Goal: Task Accomplishment & Management: Manage account settings

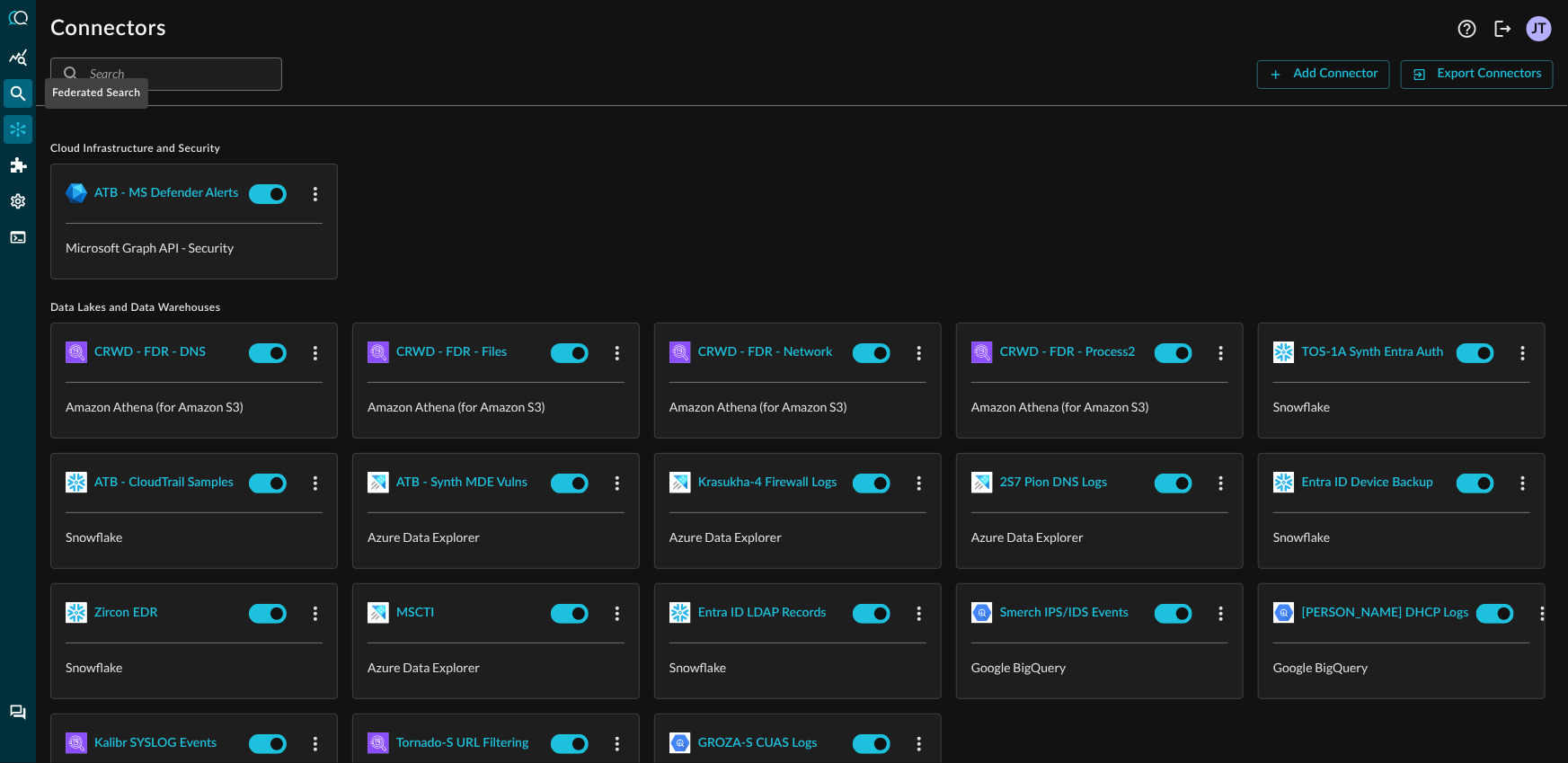
click at [20, 103] on div "Federated Search" at bounding box center [18, 93] width 29 height 29
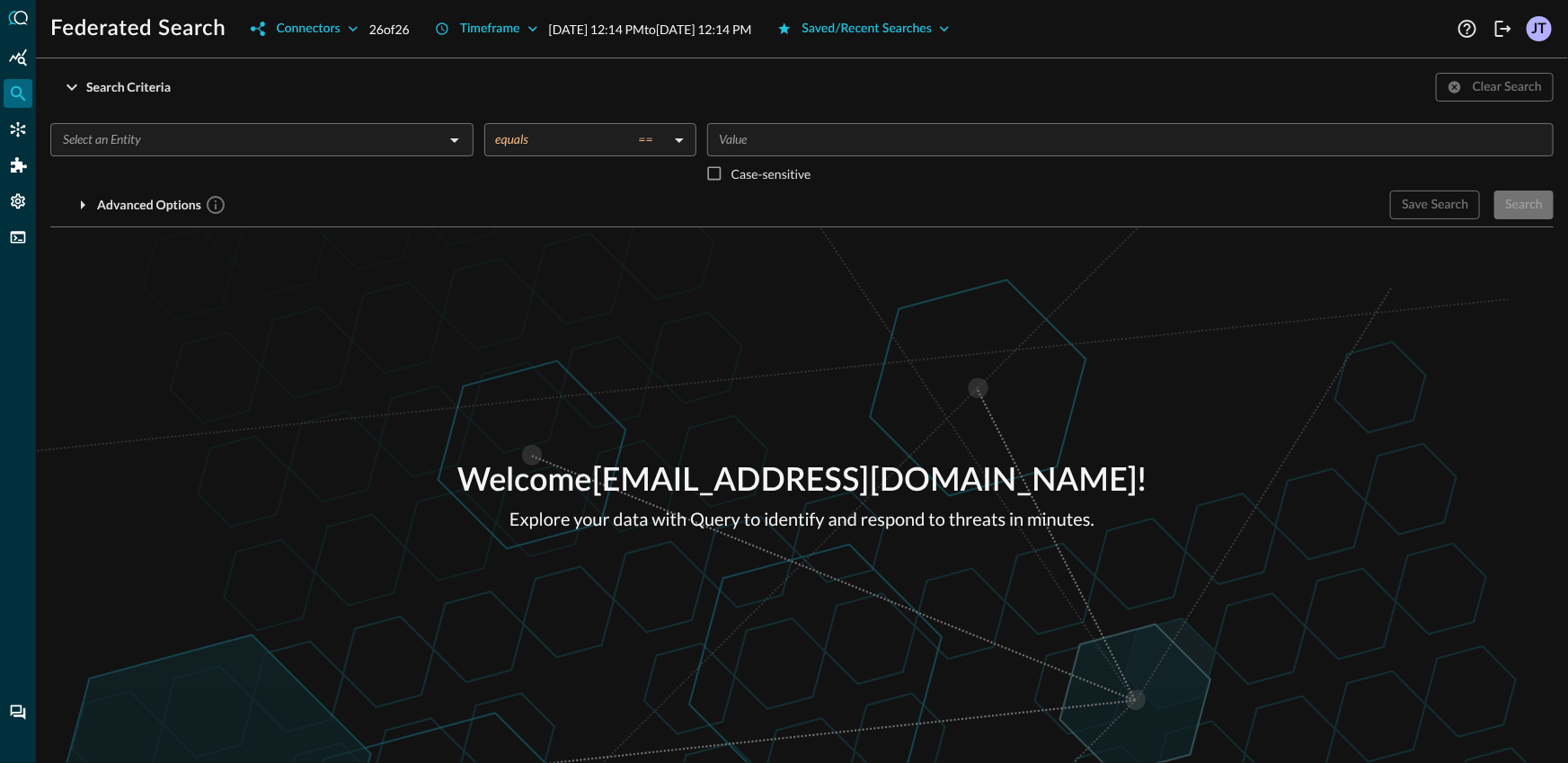
click at [322, 135] on input "text" at bounding box center [247, 140] width 383 height 22
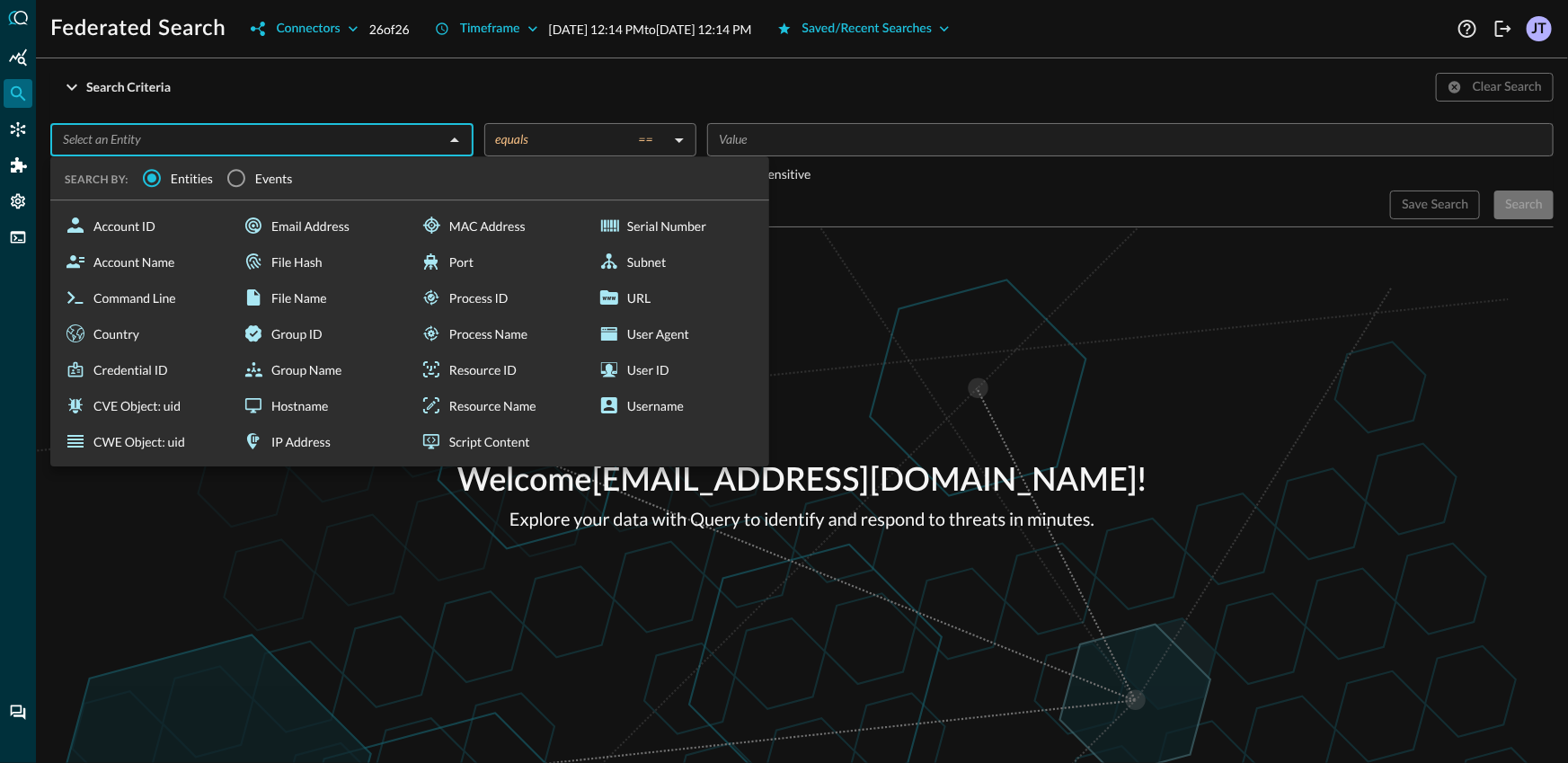
click at [506, 505] on p "Welcome [EMAIL_ADDRESS][DOMAIN_NAME] !" at bounding box center [802, 481] width 689 height 49
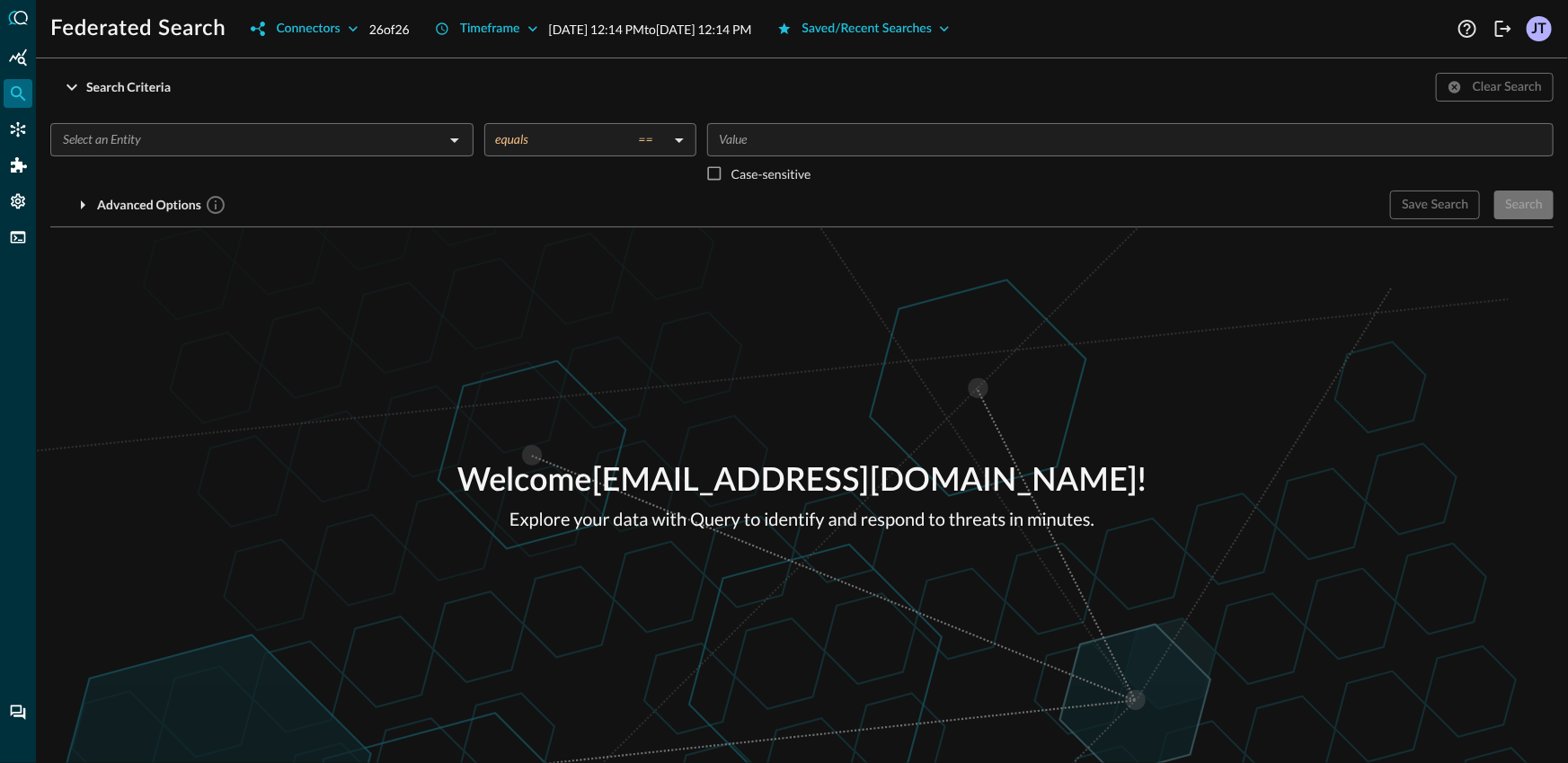
click at [764, 312] on div "Welcome [EMAIL_ADDRESS][DOMAIN_NAME] ! Explore your data with Query to identify…" at bounding box center [802, 495] width 1532 height 535
click at [1498, 37] on icon "Logout" at bounding box center [1503, 29] width 22 height 22
